Goal: Task Accomplishment & Management: Manage account settings

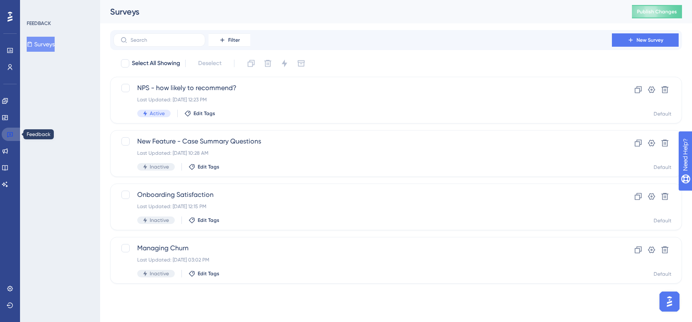
click at [9, 131] on icon at bounding box center [10, 134] width 7 height 7
click at [8, 97] on link at bounding box center [5, 100] width 7 height 13
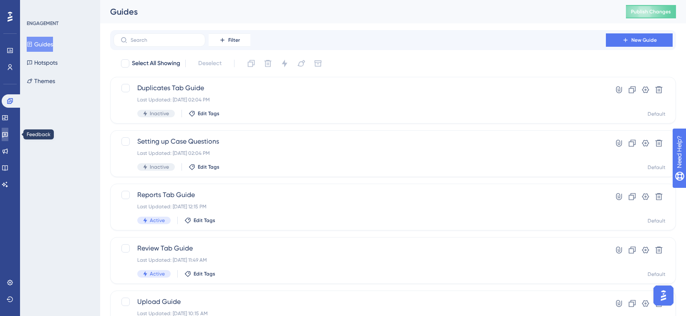
click at [8, 137] on icon at bounding box center [5, 134] width 7 height 7
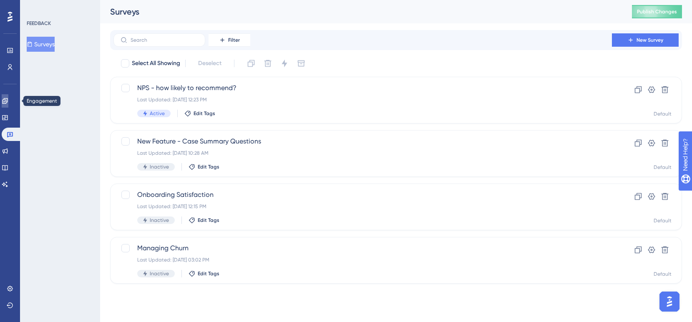
click at [8, 101] on icon at bounding box center [5, 101] width 7 height 7
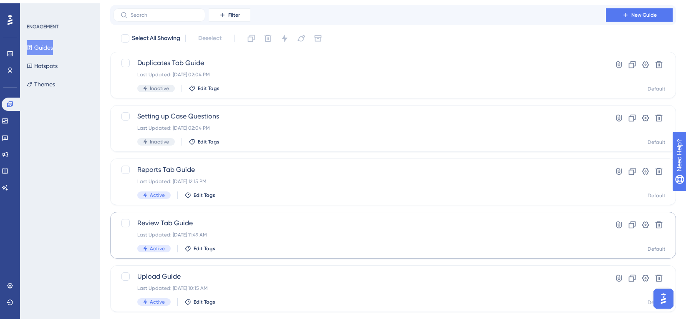
scroll to position [42, 0]
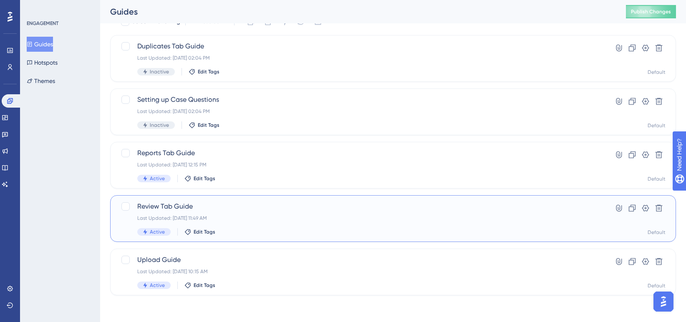
click at [274, 218] on div "Last Updated: Sep 23 2025, 11:49 AM" at bounding box center [359, 218] width 445 height 7
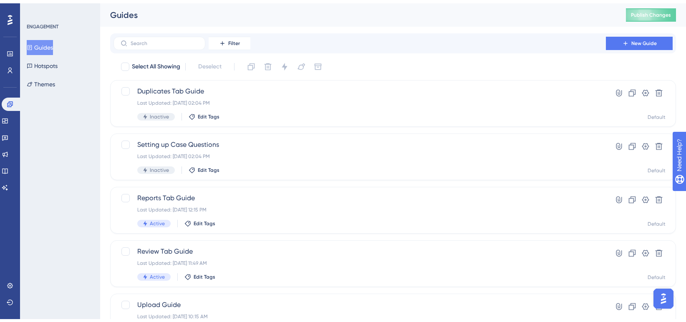
scroll to position [42, 0]
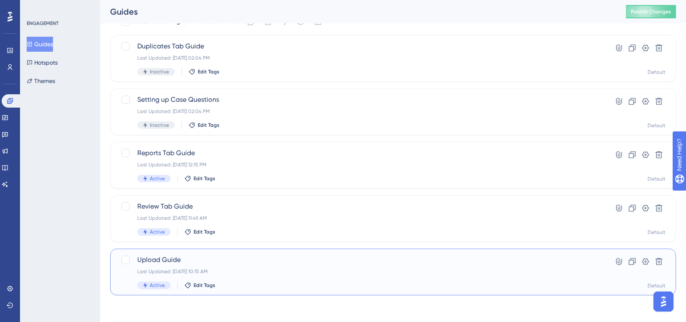
click at [313, 279] on div "Upload Guide Last Updated: Sep 23 2025, 10:15 AM Active Edit Tags" at bounding box center [359, 272] width 445 height 34
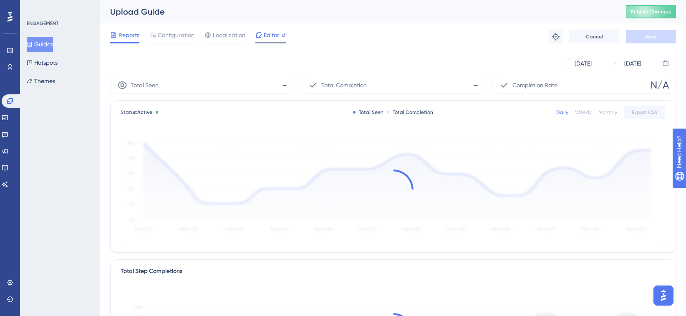
click at [268, 36] on span "Editor" at bounding box center [271, 35] width 15 height 10
click at [275, 36] on span "Editor" at bounding box center [271, 35] width 15 height 10
click at [51, 42] on button "Guides" at bounding box center [40, 44] width 26 height 15
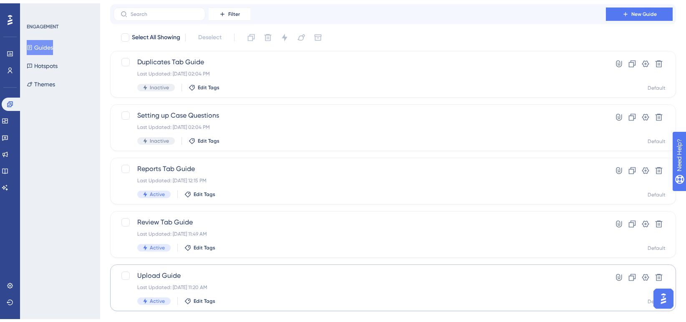
scroll to position [42, 0]
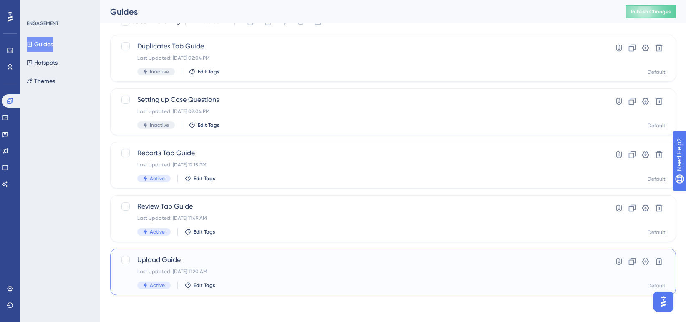
click at [258, 266] on div "Upload Guide Last Updated: Sep 25 2025, 11:20 AM Active Edit Tags" at bounding box center [359, 272] width 445 height 34
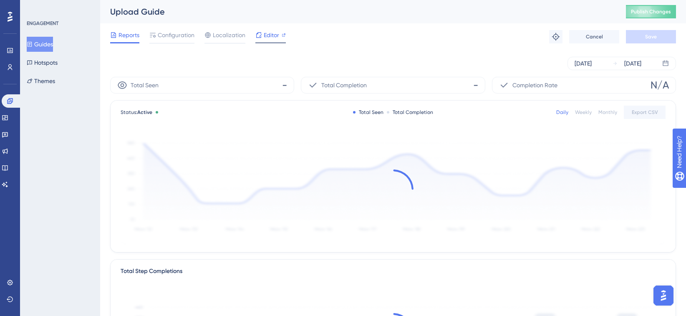
click at [267, 35] on span "Editor" at bounding box center [271, 35] width 15 height 10
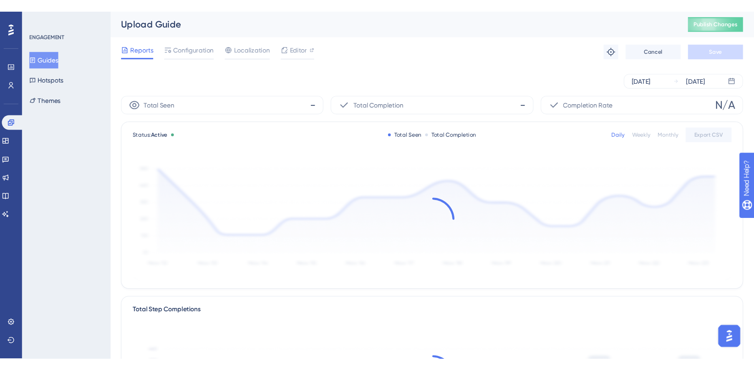
scroll to position [2, 0]
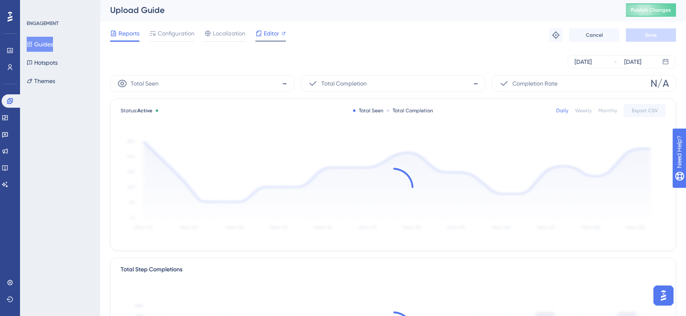
click at [265, 30] on span "Editor" at bounding box center [271, 33] width 15 height 10
click at [275, 32] on span "Editor" at bounding box center [271, 33] width 15 height 10
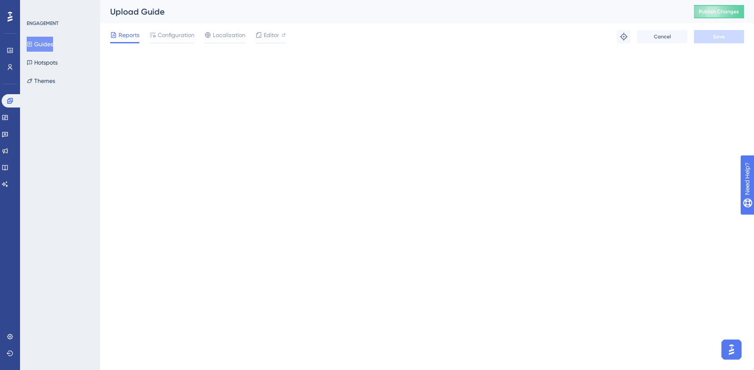
scroll to position [0, 0]
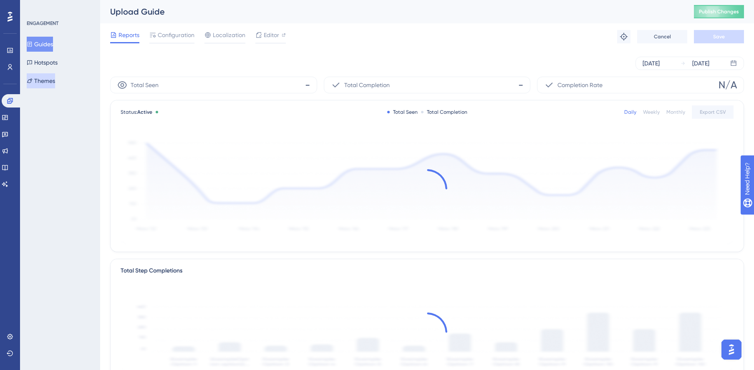
click at [52, 85] on button "Themes" at bounding box center [41, 80] width 28 height 15
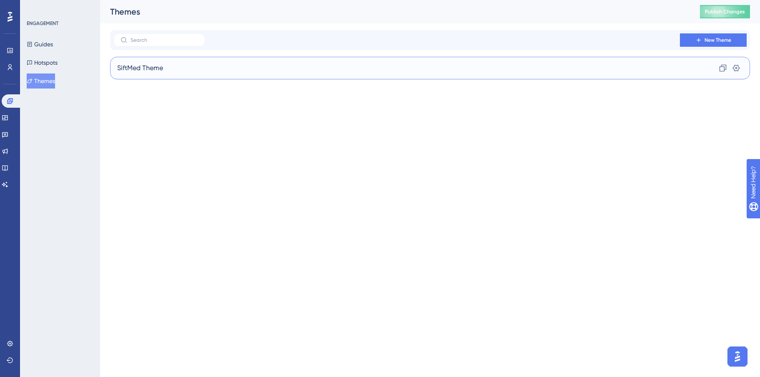
click at [125, 64] on span "SiftMed Theme" at bounding box center [140, 68] width 46 height 10
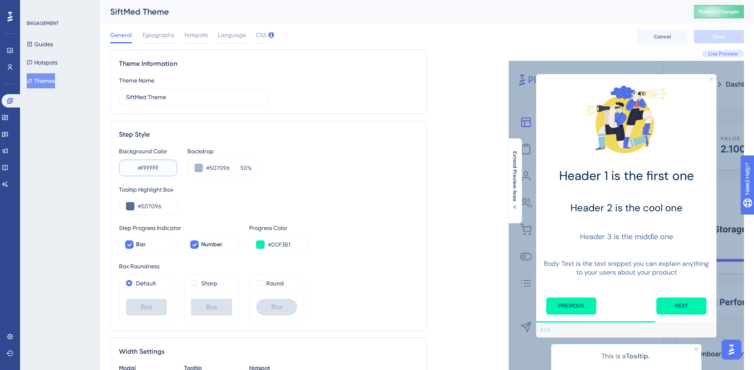
click at [154, 168] on input "#FFFFFF" at bounding box center [154, 168] width 33 height 10
paste input "00214A"
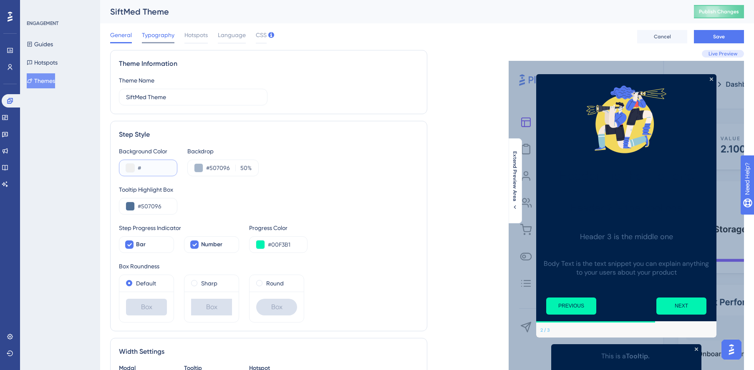
type input "#"
click at [163, 40] on div "Typography" at bounding box center [158, 36] width 33 height 13
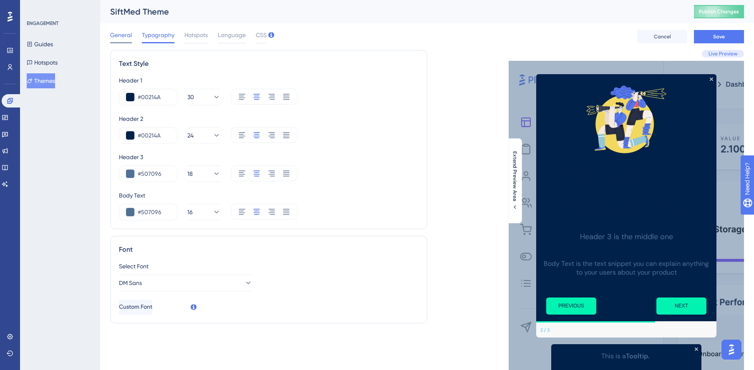
click at [126, 42] on div at bounding box center [121, 42] width 22 height 1
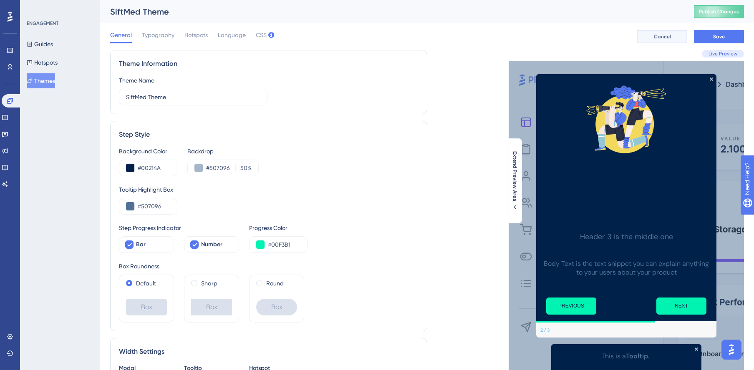
click at [663, 36] on span "Cancel" at bounding box center [662, 36] width 17 height 7
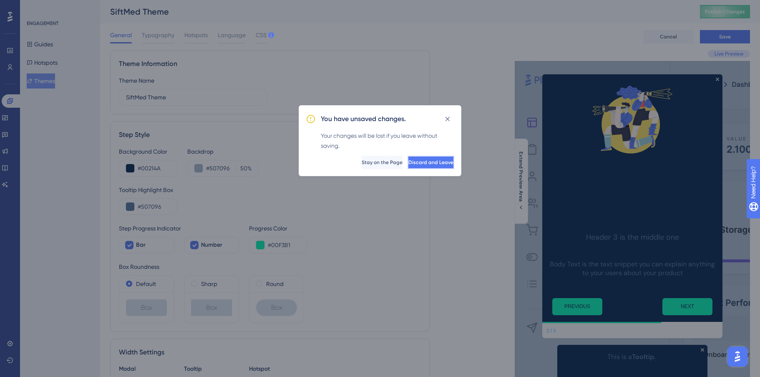
click at [436, 162] on span "Discard and Leave" at bounding box center [430, 162] width 45 height 7
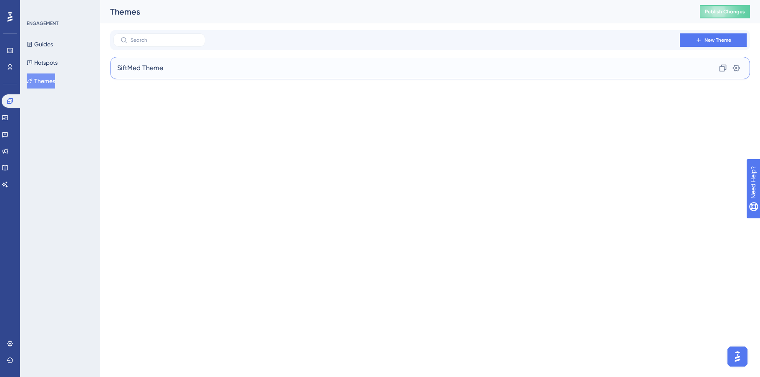
click at [216, 72] on div "SiftMed Theme Clone Settings" at bounding box center [430, 68] width 640 height 23
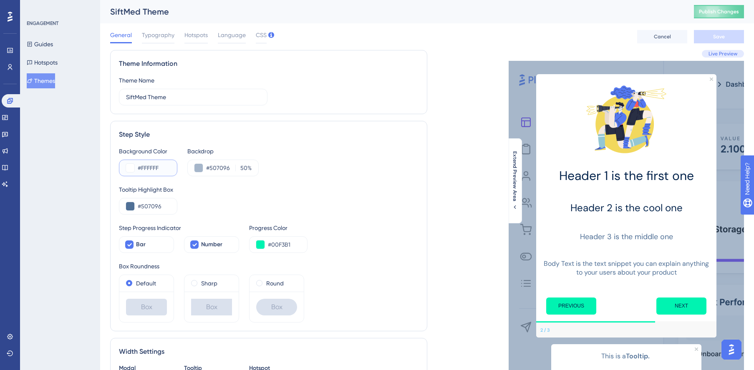
click at [161, 170] on input "#FFFFFF" at bounding box center [154, 168] width 33 height 10
paste input "0F6FC"
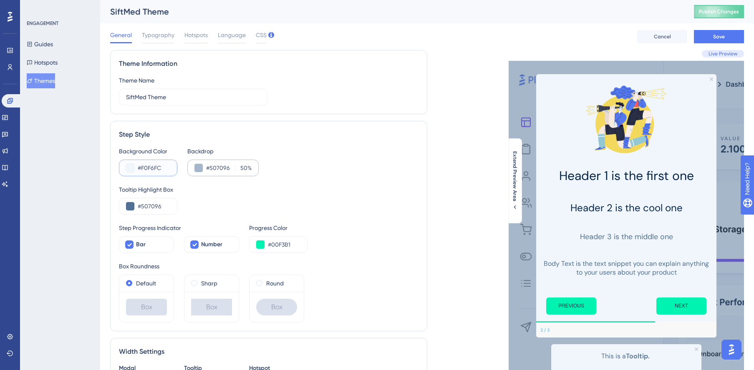
type input "#F0F6FC"
click at [146, 165] on input "#F0F6FC" at bounding box center [154, 168] width 33 height 10
click at [668, 38] on span "Cancel" at bounding box center [662, 36] width 17 height 7
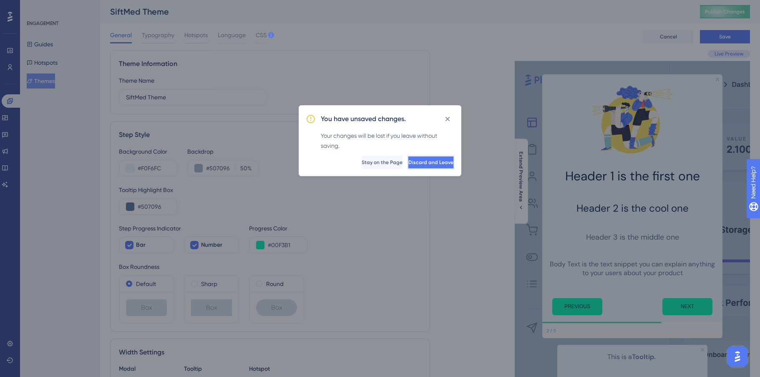
click at [424, 164] on span "Discard and Leave" at bounding box center [430, 162] width 45 height 7
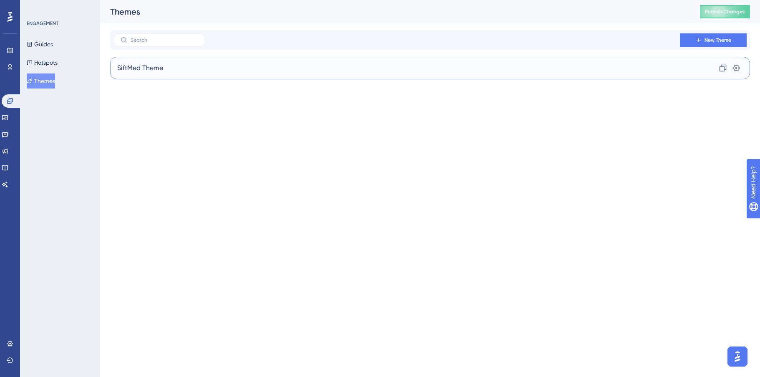
click at [176, 68] on div "SiftMed Theme Clone Settings" at bounding box center [430, 68] width 640 height 23
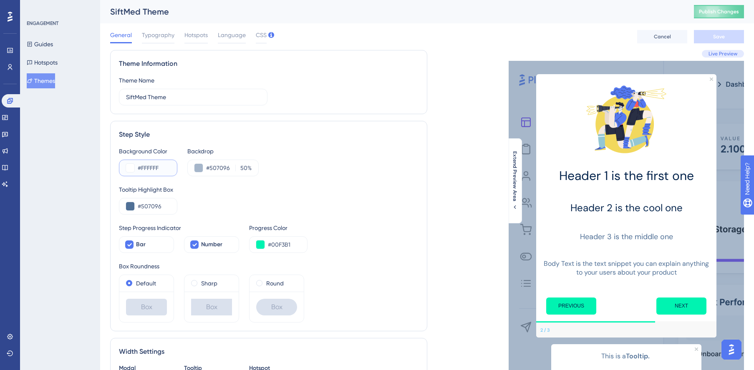
click at [159, 168] on input "#FFFFFF" at bounding box center [154, 168] width 33 height 10
paste input "0F6FC"
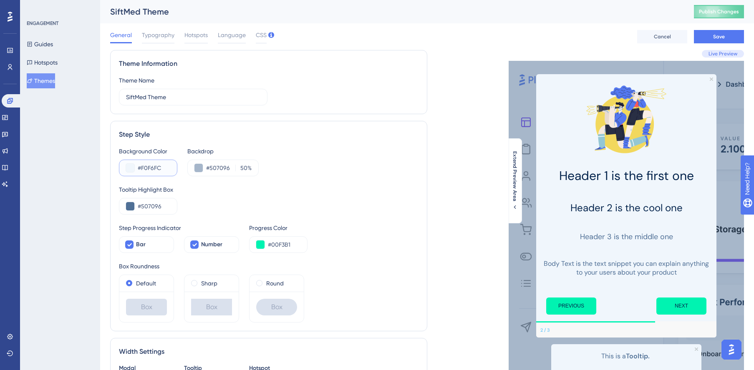
type input "#F0F6FC"
click at [165, 168] on input "#F0F6FC" at bounding box center [154, 168] width 33 height 10
click at [164, 168] on input "#F0F6FC" at bounding box center [154, 168] width 33 height 10
click at [154, 169] on input "#F0F6FC" at bounding box center [154, 168] width 33 height 10
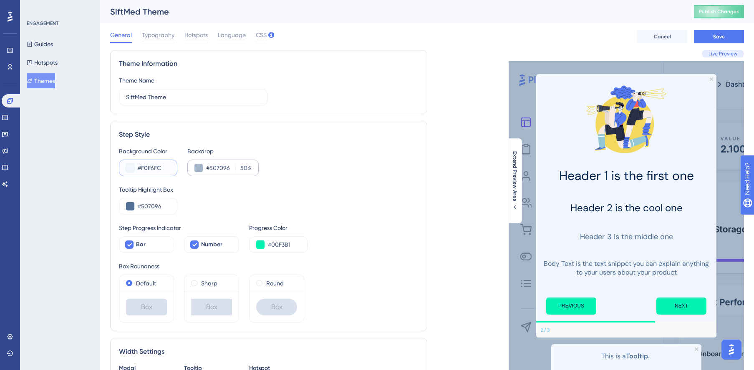
paste input "50709"
click at [161, 168] on input "#50709" at bounding box center [154, 168] width 33 height 10
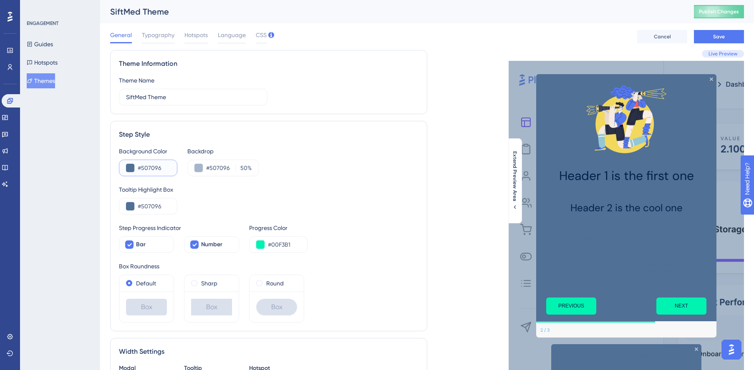
drag, startPoint x: 168, startPoint y: 169, endPoint x: 117, endPoint y: 167, distance: 50.9
click at [117, 167] on div "Step Style Background Color #507096 Backdrop #507096 50 % Tooltip Highlight Box…" at bounding box center [268, 226] width 317 height 211
paste input "F5F7FA"
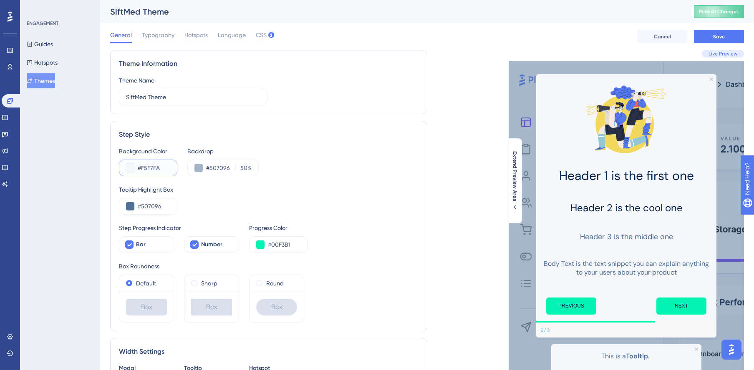
click at [156, 169] on input "#F5F7FA" at bounding box center [154, 168] width 33 height 10
click at [156, 170] on input "#F5F7FA" at bounding box center [154, 168] width 33 height 10
click at [165, 170] on input "#F5F7FA" at bounding box center [154, 168] width 33 height 10
click at [141, 172] on input "#F5F7FA" at bounding box center [154, 168] width 33 height 10
click at [157, 170] on input "#F5F7FA" at bounding box center [154, 168] width 33 height 10
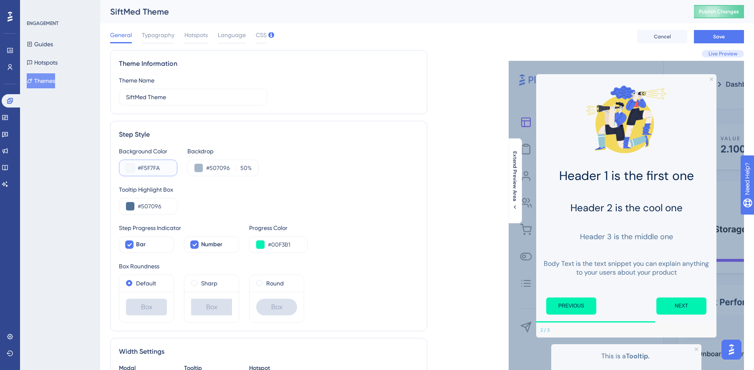
click at [130, 169] on button at bounding box center [130, 168] width 8 height 8
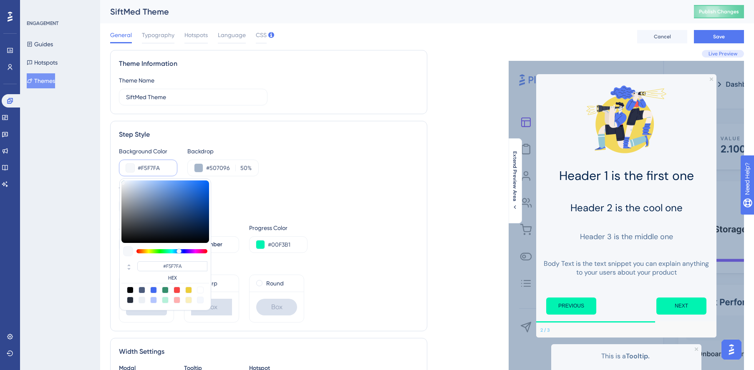
click at [128, 169] on button at bounding box center [130, 168] width 8 height 8
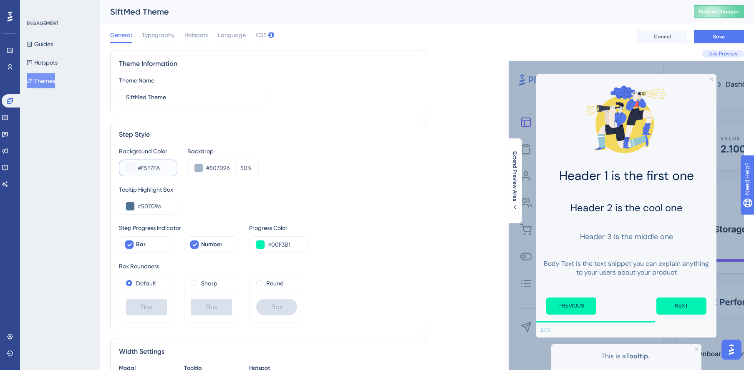
click at [162, 169] on input "#F5F7FA" at bounding box center [154, 168] width 33 height 10
click at [149, 168] on input "#F5F7FA" at bounding box center [154, 168] width 33 height 10
paste input "7C7C7C"
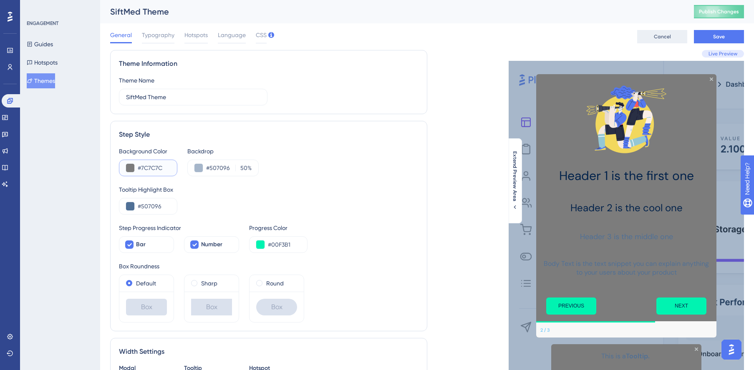
type input "#7C7C7C"
click at [665, 38] on span "Cancel" at bounding box center [662, 36] width 17 height 7
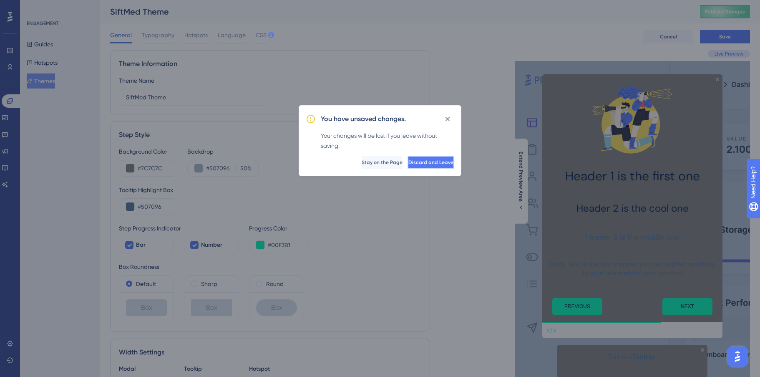
click at [433, 164] on span "Discard and Leave" at bounding box center [430, 162] width 45 height 7
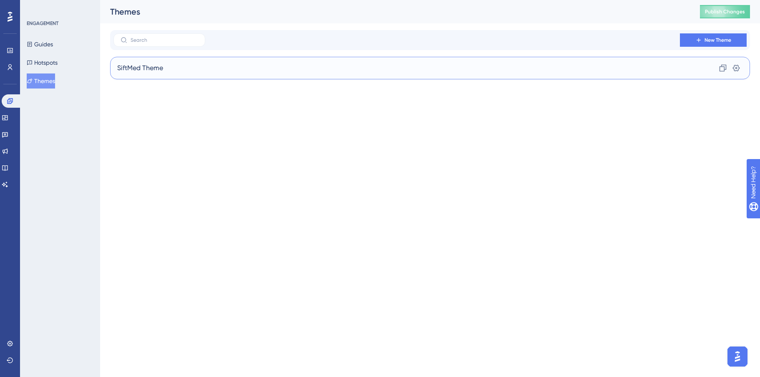
click at [191, 68] on div "SiftMed Theme Clone Settings" at bounding box center [430, 68] width 640 height 23
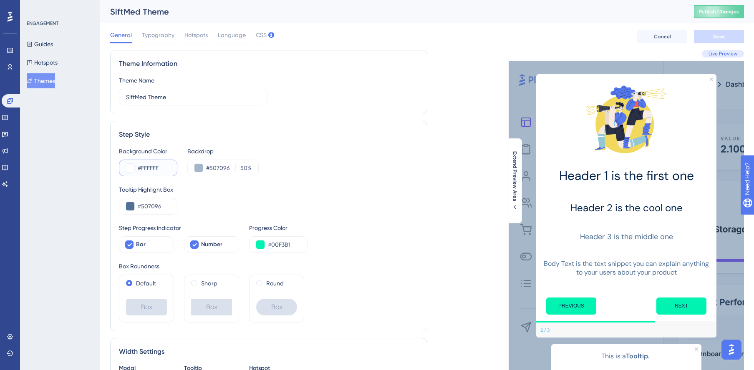
click at [159, 167] on input "#FFFFFF" at bounding box center [154, 168] width 33 height 10
click at [134, 167] on button at bounding box center [130, 168] width 8 height 8
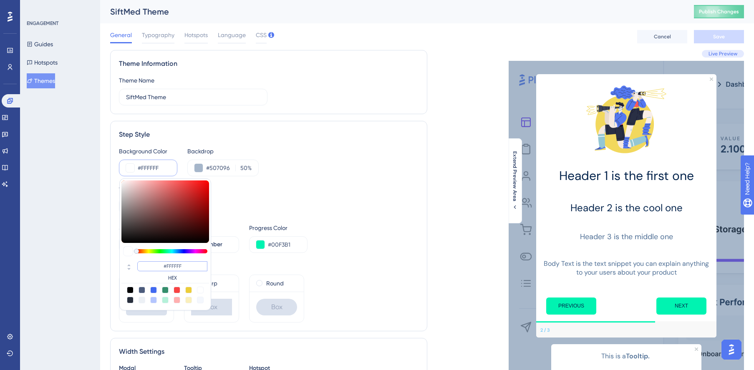
click at [191, 267] on input "#FFFFFF" at bounding box center [172, 267] width 70 height 10
click at [192, 267] on input "#FFFFFF" at bounding box center [172, 267] width 70 height 10
drag, startPoint x: 193, startPoint y: 267, endPoint x: 160, endPoint y: 265, distance: 32.6
click at [160, 265] on input "#FFFFFF" at bounding box center [172, 267] width 70 height 10
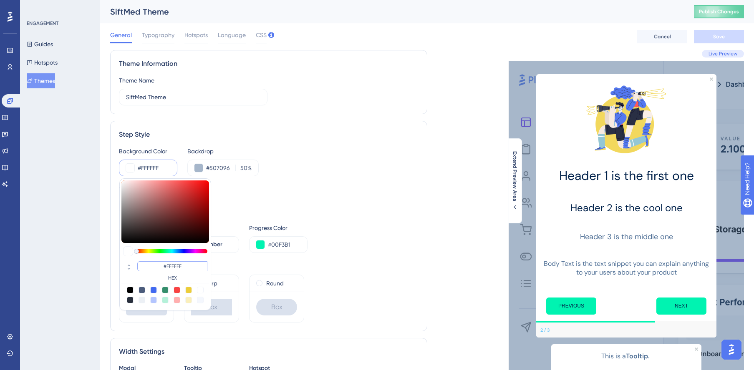
drag, startPoint x: 189, startPoint y: 269, endPoint x: 150, endPoint y: 265, distance: 39.4
click at [150, 265] on input "#FFFFFF" at bounding box center [172, 267] width 70 height 10
paste input "5F7FA"
type input "#f5f7fa"
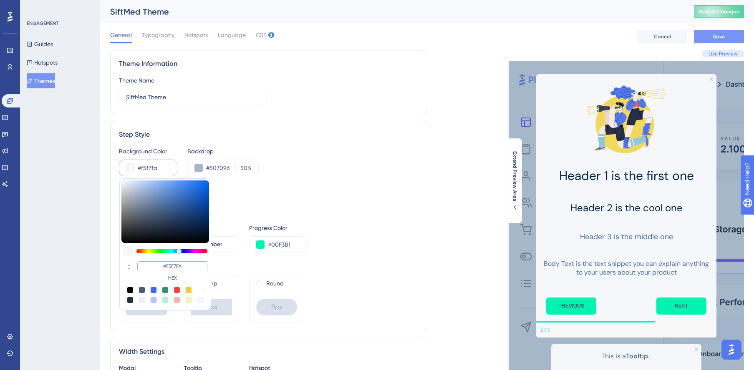
type input "#F5F7FA"
click at [692, 35] on span "Save" at bounding box center [719, 36] width 12 height 7
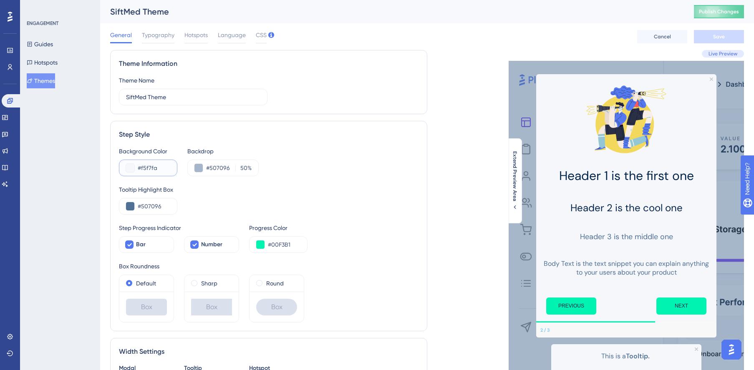
click at [160, 169] on input "#f5f7fa" at bounding box center [154, 168] width 33 height 10
paste input "F0F6FC"
type input "#F0F6FC"
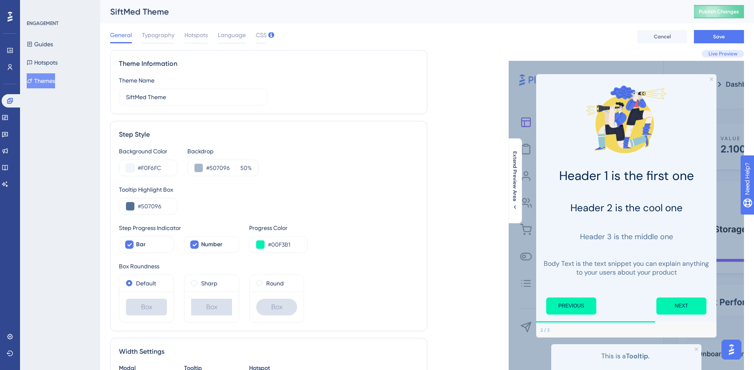
click at [259, 25] on div "General Typography Hotspots Language CSS Cancel Save" at bounding box center [427, 36] width 634 height 27
click at [261, 36] on span "CSS" at bounding box center [261, 35] width 11 height 10
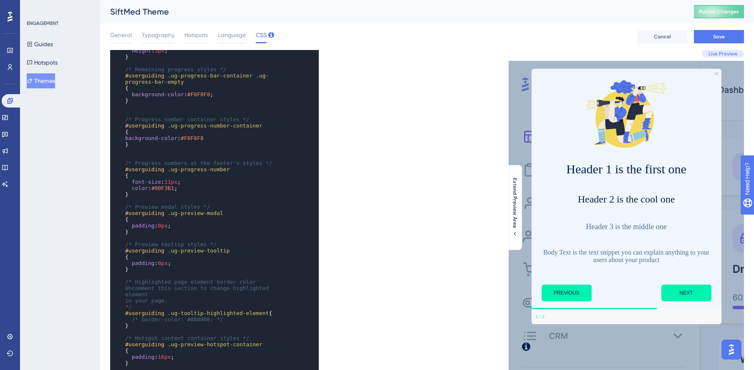
scroll to position [133, 0]
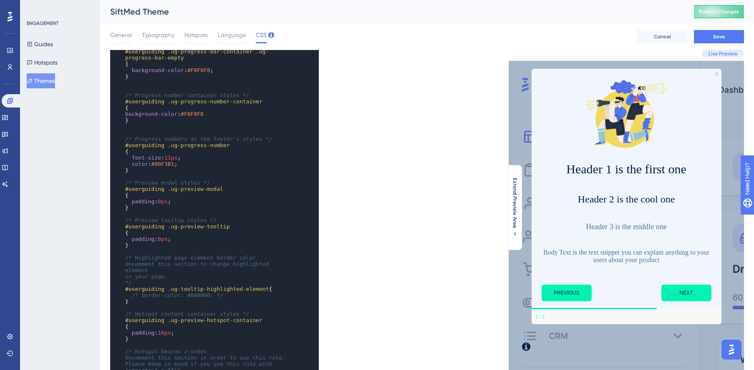
click at [138, 245] on pre "}" at bounding box center [206, 245] width 166 height 6
click at [186, 239] on pre "padding : 0px ;" at bounding box center [206, 239] width 166 height 6
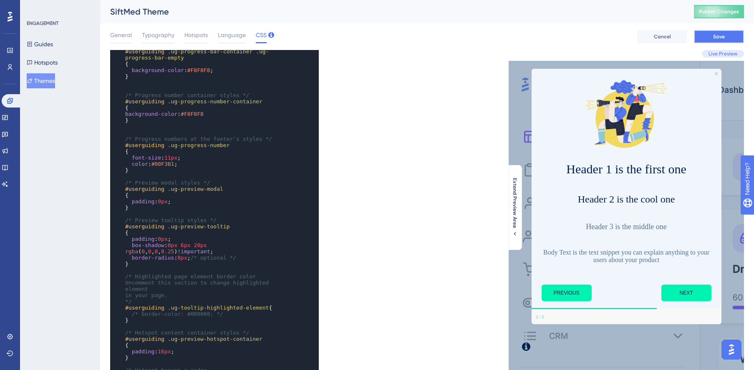
click at [692, 41] on button "Save" at bounding box center [719, 36] width 50 height 13
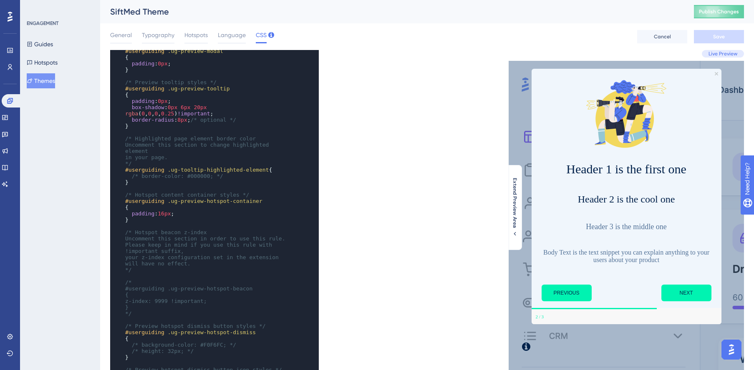
scroll to position [276, 0]
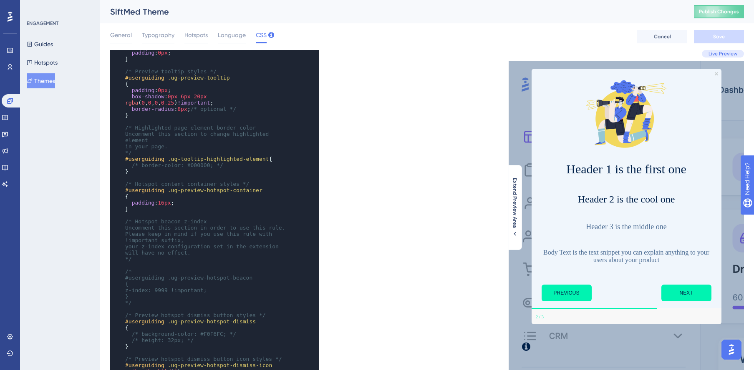
click at [41, 36] on div "ENGAGEMENT Guides Hotspots Themes" at bounding box center [61, 54] width 68 height 68
click at [43, 40] on button "Guides" at bounding box center [40, 44] width 26 height 15
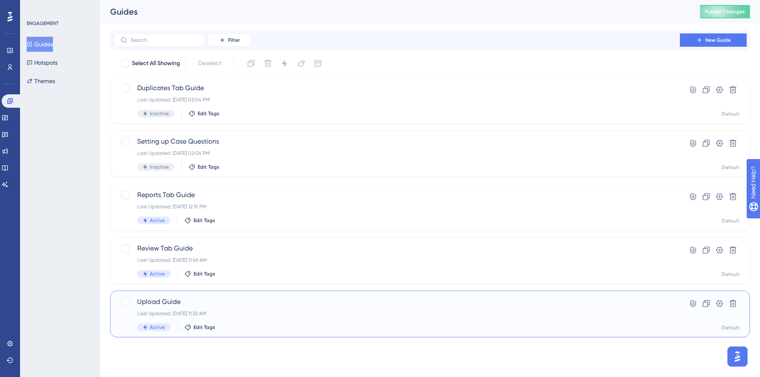
click at [268, 302] on span "Upload Guide" at bounding box center [396, 302] width 519 height 10
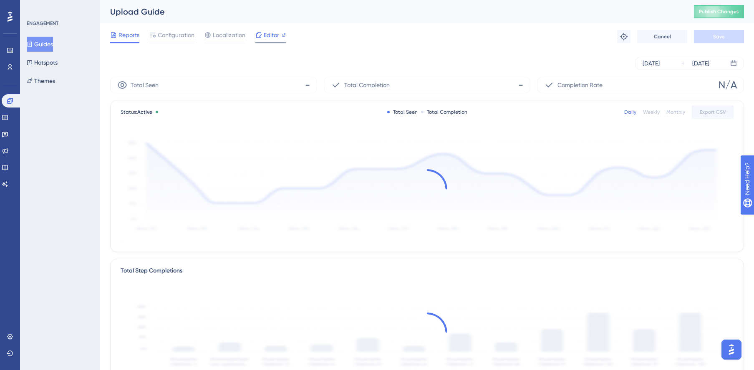
click at [274, 35] on span "Editor" at bounding box center [271, 35] width 15 height 10
click at [51, 47] on button "Guides" at bounding box center [40, 44] width 26 height 15
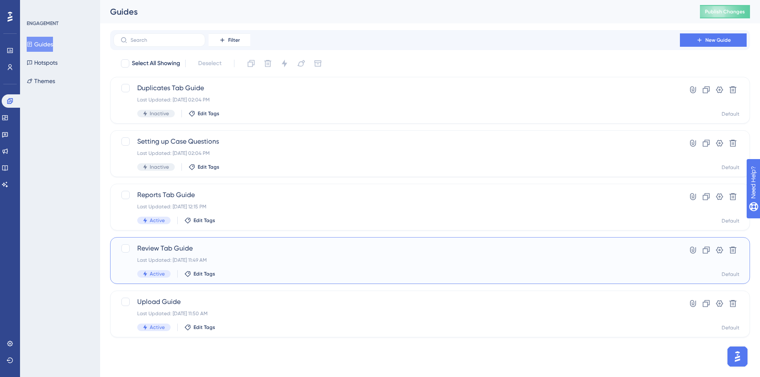
click at [308, 260] on div "Last Updated: Sep 23 2025, 11:49 AM" at bounding box center [396, 260] width 519 height 7
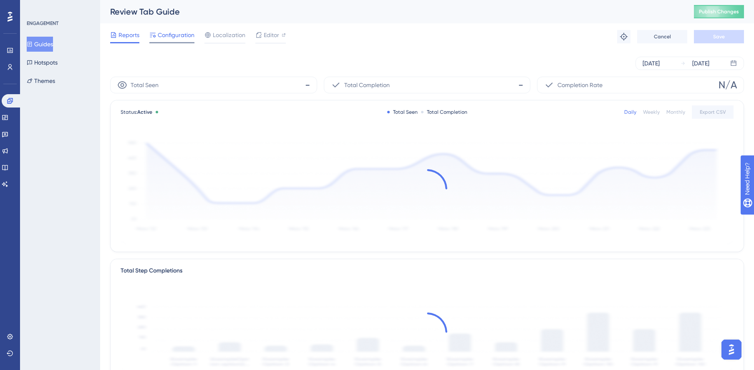
click at [175, 34] on span "Configuration" at bounding box center [176, 35] width 37 height 10
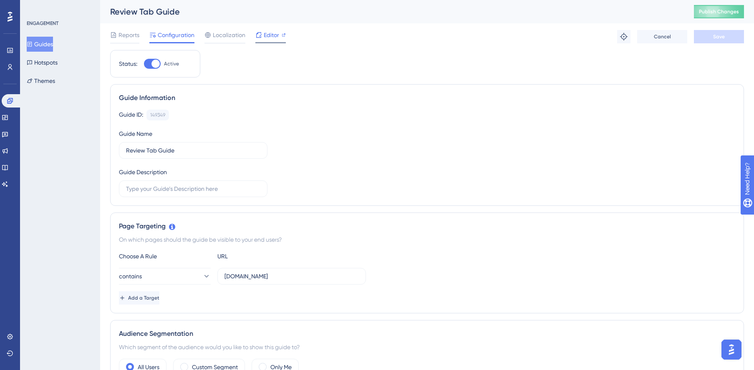
click at [269, 38] on span "Editor" at bounding box center [271, 35] width 15 height 10
click at [40, 49] on button "Guides" at bounding box center [40, 44] width 26 height 15
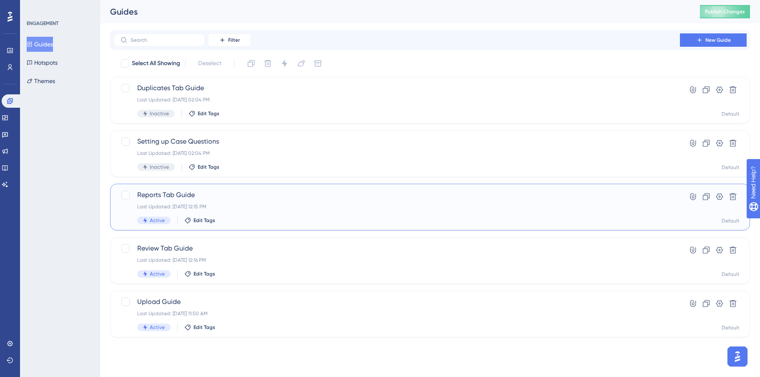
click at [245, 208] on div "Last Updated: Sep 23 2025, 12:15 PM" at bounding box center [396, 206] width 519 height 7
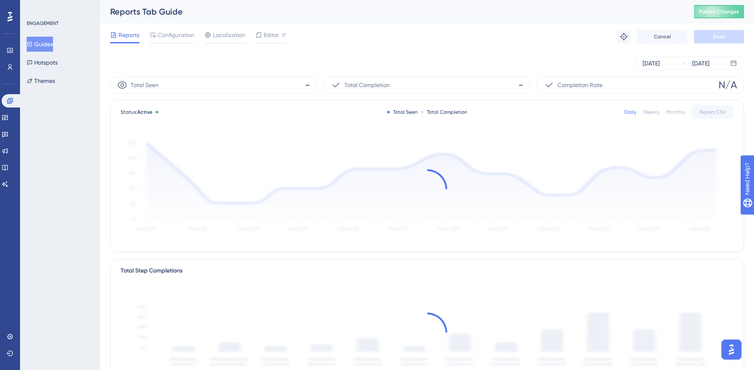
click at [36, 39] on button "Guides" at bounding box center [40, 44] width 26 height 15
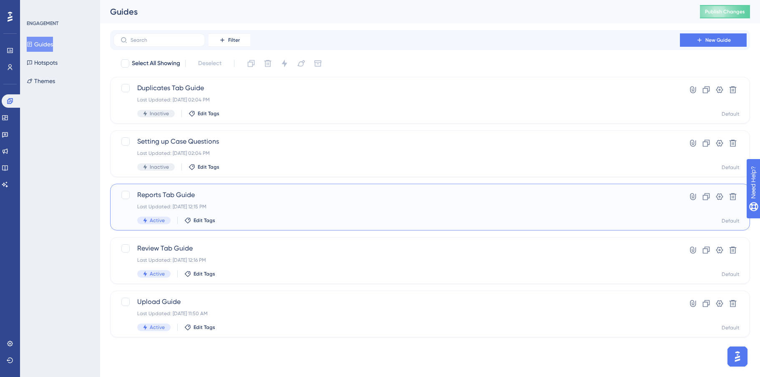
click at [309, 204] on div "Last Updated: Sep 23 2025, 12:15 PM" at bounding box center [396, 206] width 519 height 7
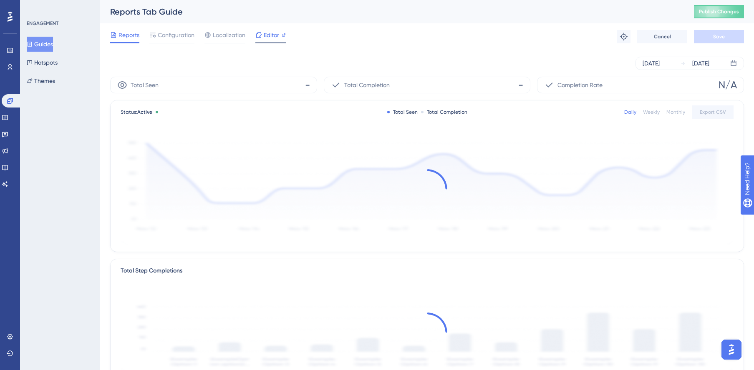
click at [269, 36] on span "Editor" at bounding box center [271, 35] width 15 height 10
click at [269, 37] on span "Editor" at bounding box center [271, 35] width 15 height 10
click at [12, 102] on icon at bounding box center [10, 101] width 7 height 7
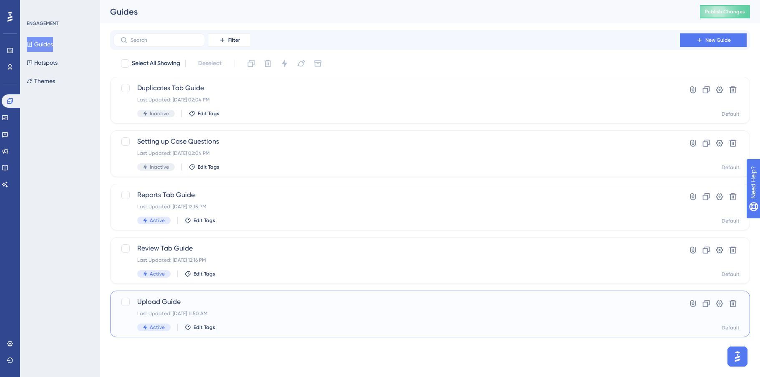
click at [262, 322] on div "Upload Guide Last Updated: Sep 25 2025, 11:50 AM Active Edit Tags" at bounding box center [396, 314] width 519 height 34
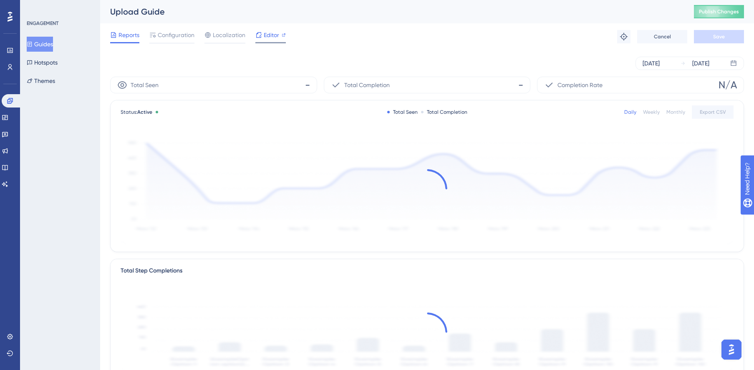
click at [267, 37] on span "Editor" at bounding box center [271, 35] width 15 height 10
click at [8, 132] on icon at bounding box center [5, 134] width 7 height 7
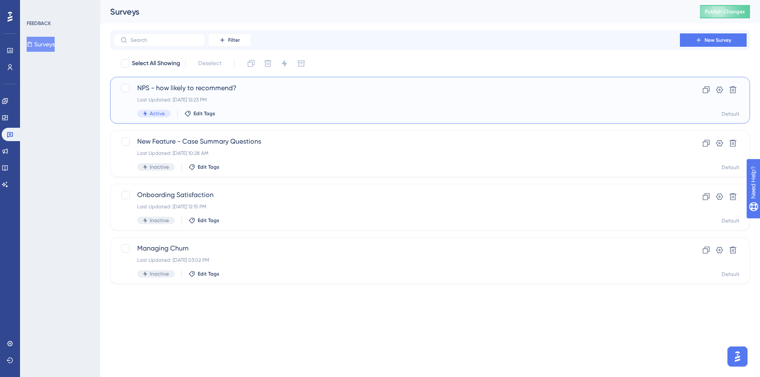
click at [223, 99] on div "Last Updated: Sep 19 2025, 12:23 PM" at bounding box center [396, 99] width 519 height 7
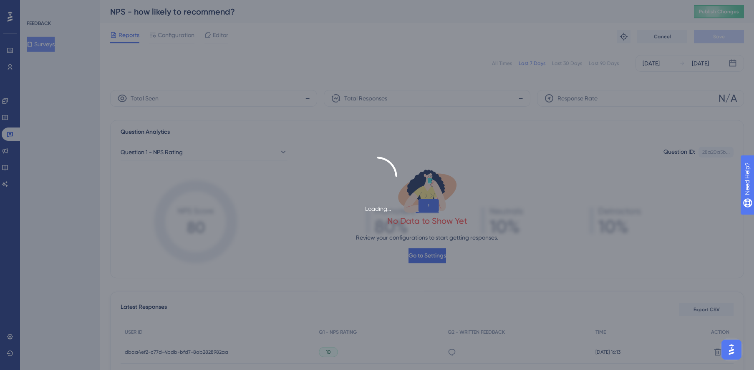
click at [171, 32] on div "Loading..." at bounding box center [377, 185] width 754 height 370
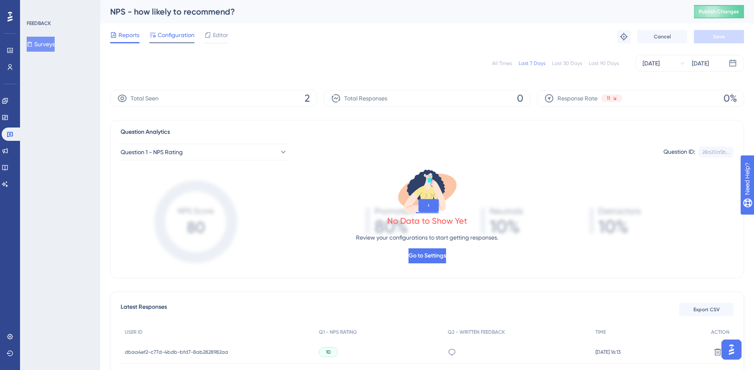
click at [170, 34] on span "Configuration" at bounding box center [176, 35] width 37 height 10
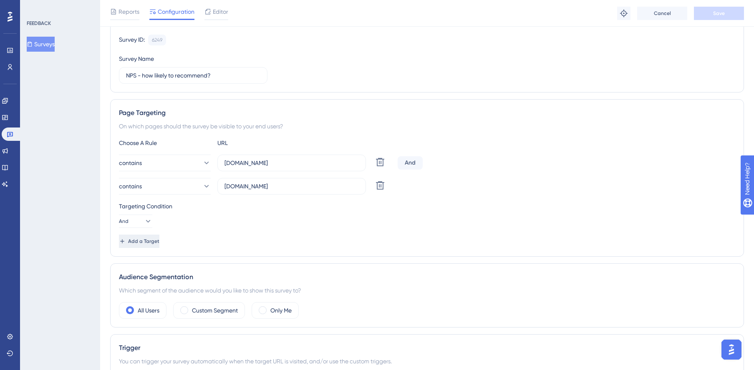
scroll to position [81, 0]
drag, startPoint x: 272, startPoint y: 183, endPoint x: 204, endPoint y: 181, distance: 68.4
click at [204, 181] on div "contains gluckstein.siftmed.ca Delete" at bounding box center [256, 184] width 275 height 17
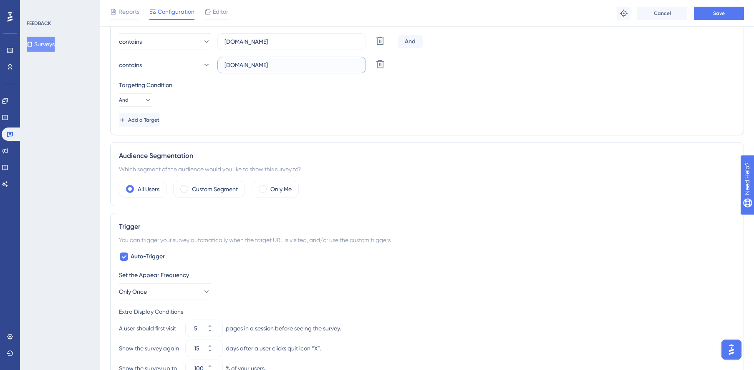
scroll to position [201, 0]
type input "app.siftmed.ca"
click at [212, 193] on div "Custom Segment" at bounding box center [209, 188] width 72 height 17
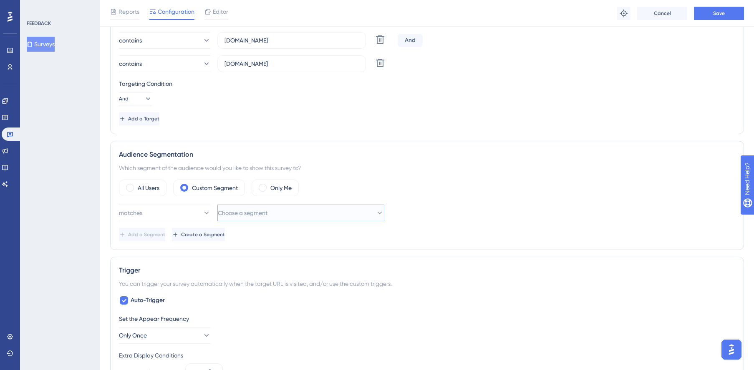
click at [267, 218] on span "Choose a segment" at bounding box center [243, 213] width 50 height 10
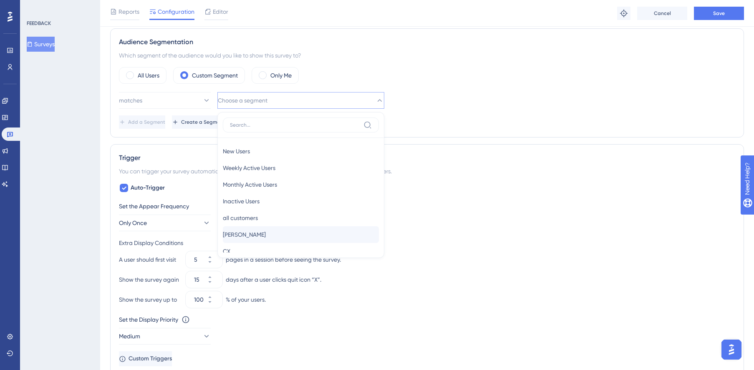
scroll to position [18, 0]
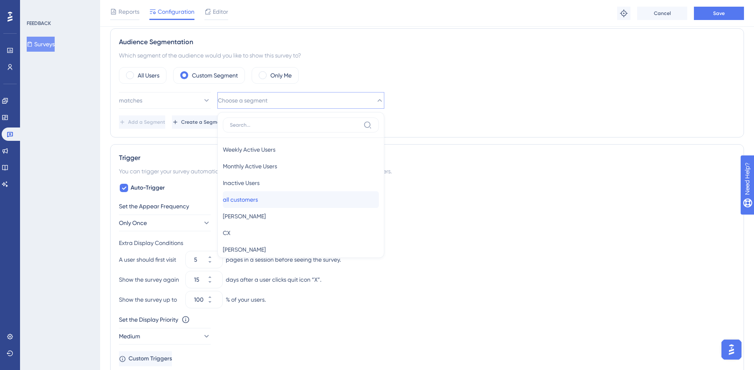
click at [252, 204] on span "all customers" at bounding box center [240, 200] width 35 height 10
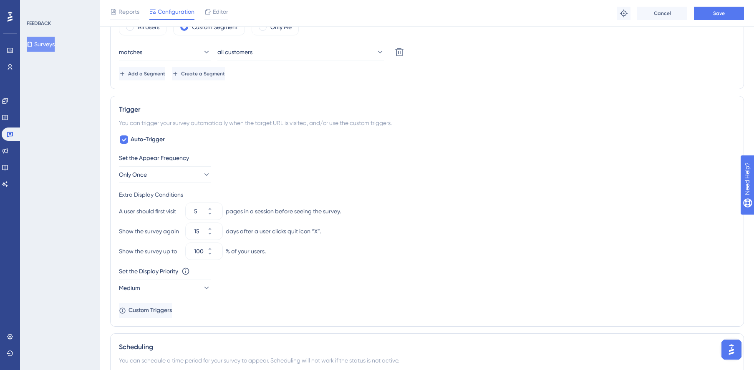
scroll to position [0, 0]
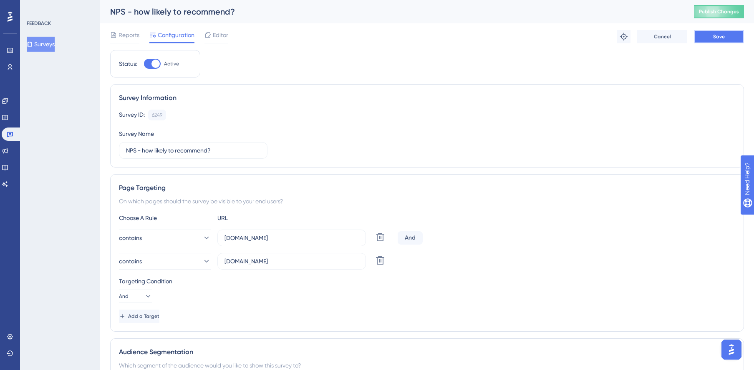
click at [692, 38] on button "Save" at bounding box center [719, 36] width 50 height 13
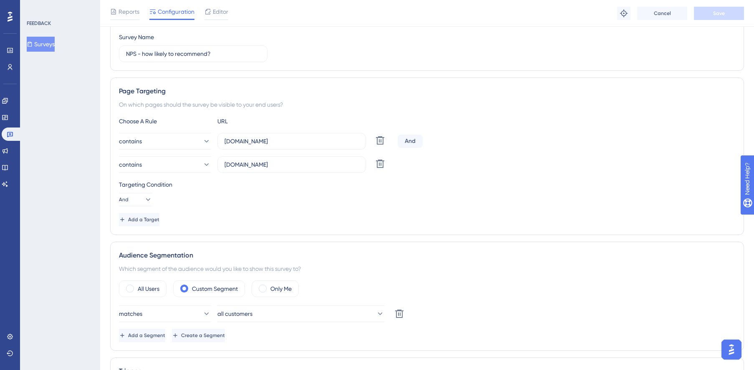
scroll to position [136, 0]
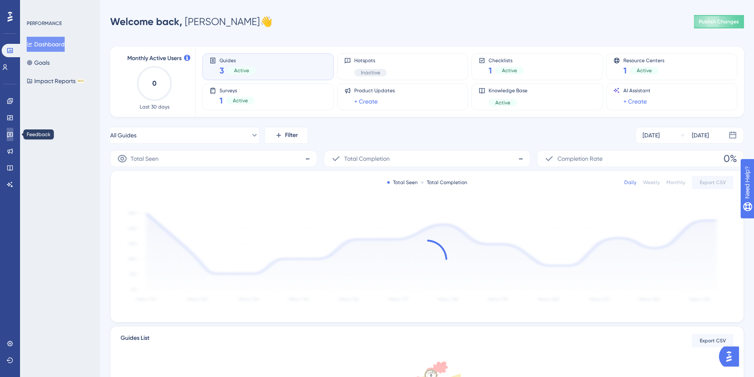
click at [13, 139] on link at bounding box center [10, 134] width 7 height 13
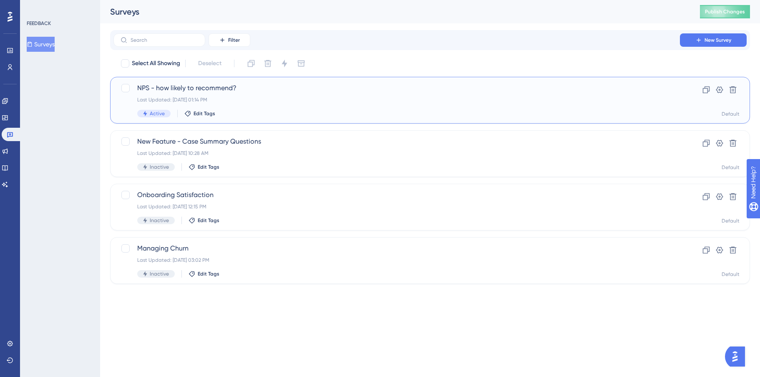
click at [287, 103] on div "NPS - how likely to recommend? Last Updated: Sep 25 2025, 01:14 PM Active Edit …" at bounding box center [396, 100] width 519 height 34
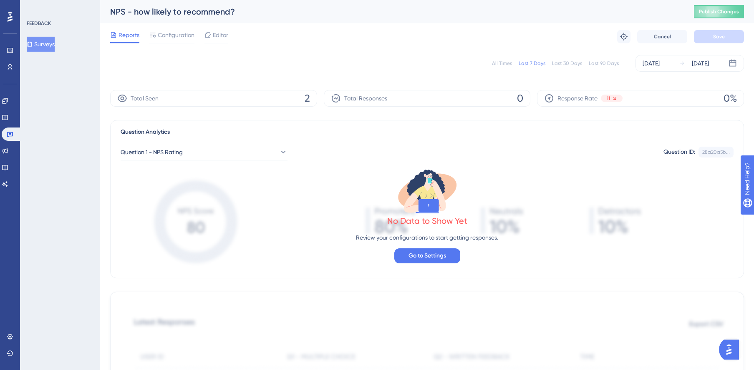
click at [557, 66] on div "Last 30 Days" at bounding box center [567, 63] width 30 height 7
